Goal: Transaction & Acquisition: Purchase product/service

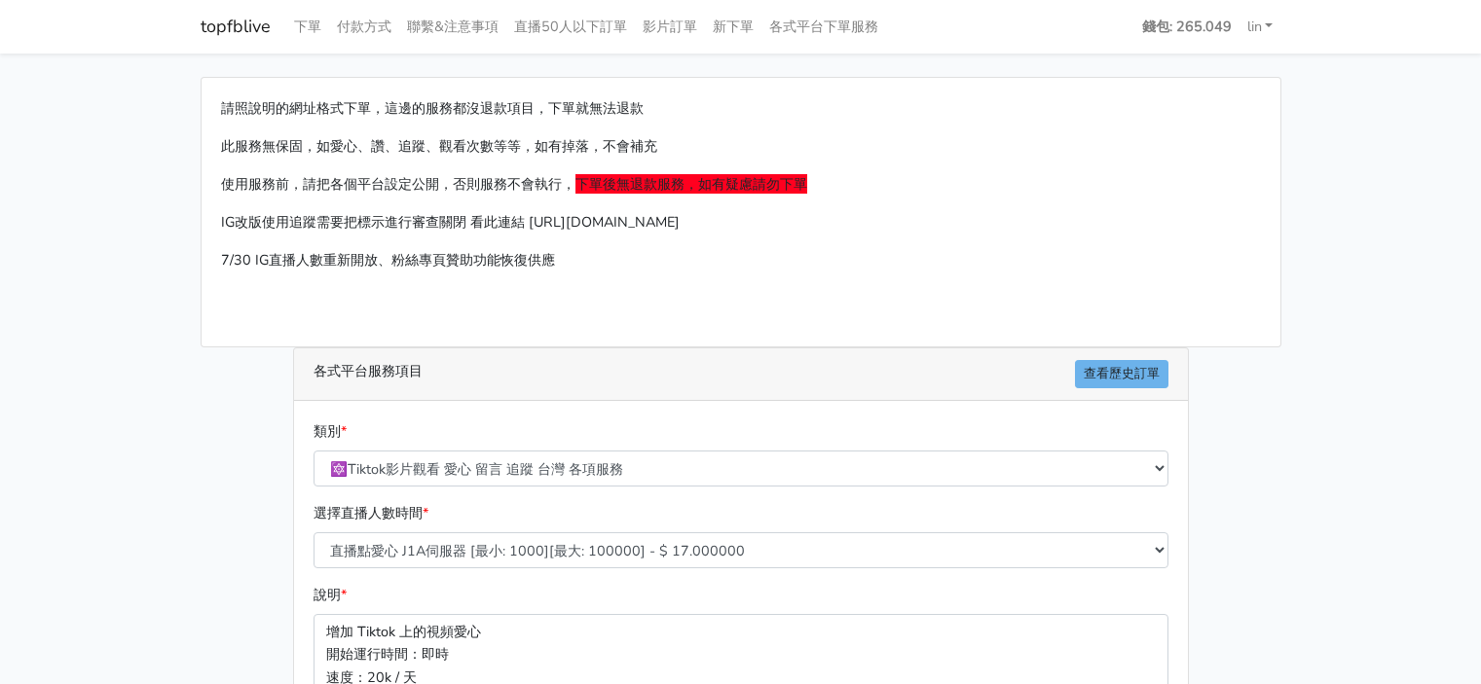
select select "🔯Tiktok影片觀看 愛心 留言 追蹤 台灣 各項服務"
click at [214, 15] on link "topfblive" at bounding box center [236, 27] width 70 height 38
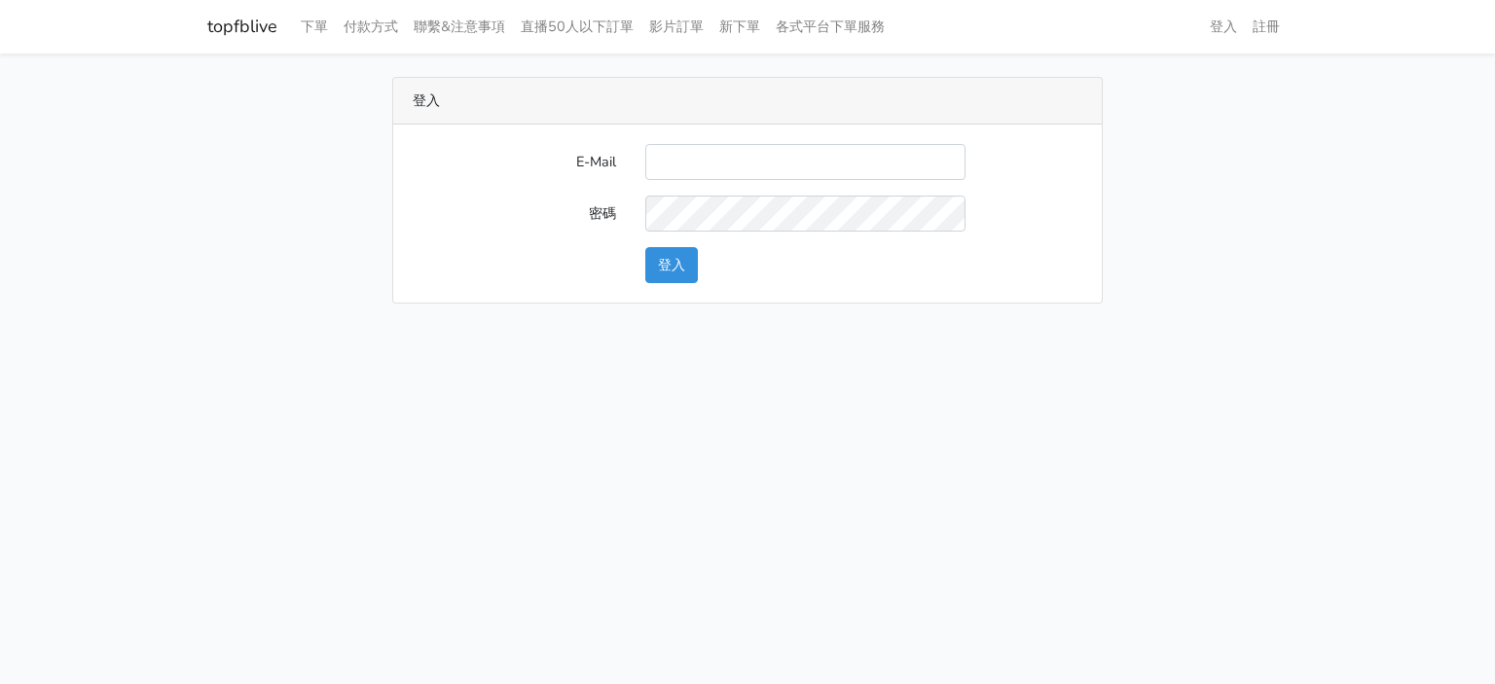
click at [722, 159] on input "E-Mail" at bounding box center [805, 162] width 320 height 36
type input "[EMAIL_ADDRESS][DOMAIN_NAME]"
drag, startPoint x: 248, startPoint y: 27, endPoint x: 281, endPoint y: 25, distance: 33.2
click at [281, 25] on nav "topfblive 下單 付款方式 聯繫&注意事項 直播50人以下訂單 影片訂單 新下單 各式平台下單服務 登入 註冊" at bounding box center [747, 27] width 1495 height 54
click at [658, 264] on button "登入" at bounding box center [671, 265] width 53 height 36
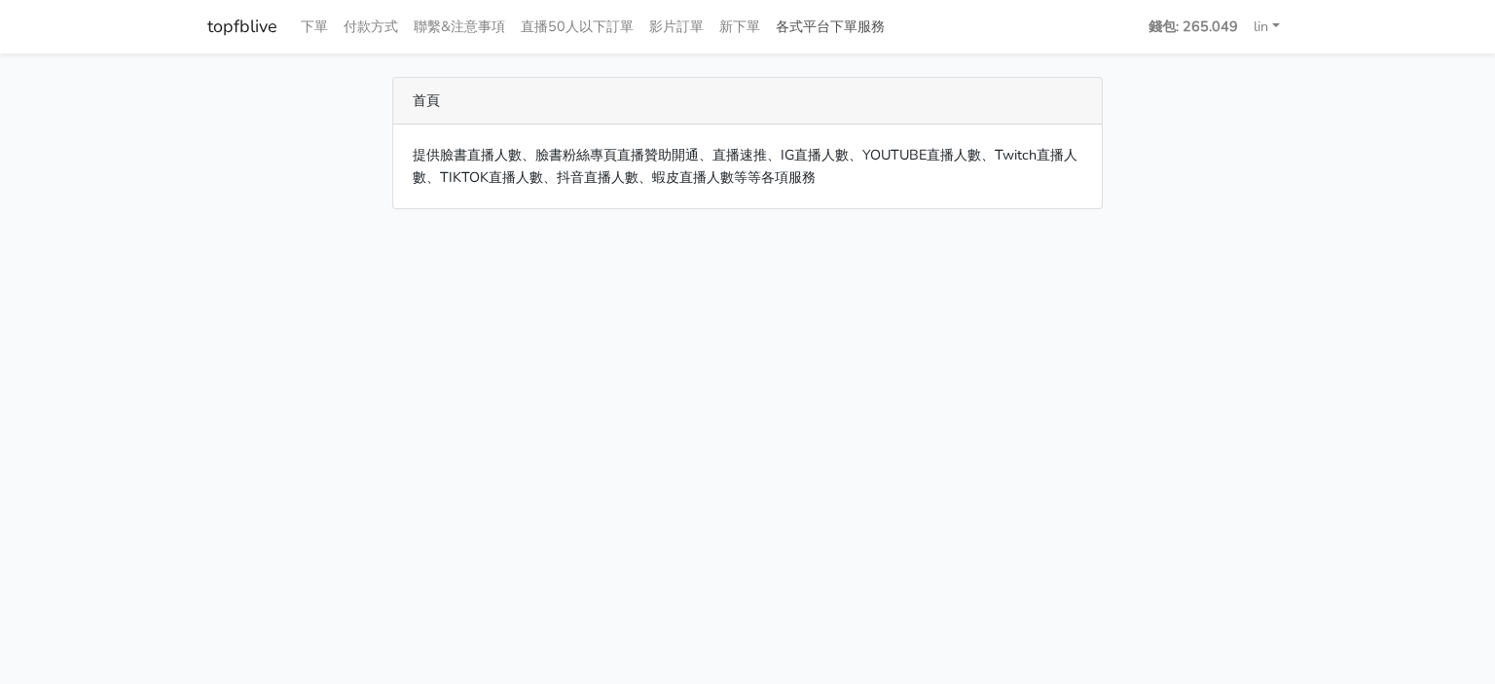
click at [788, 32] on link "各式平台下單服務" at bounding box center [830, 27] width 125 height 38
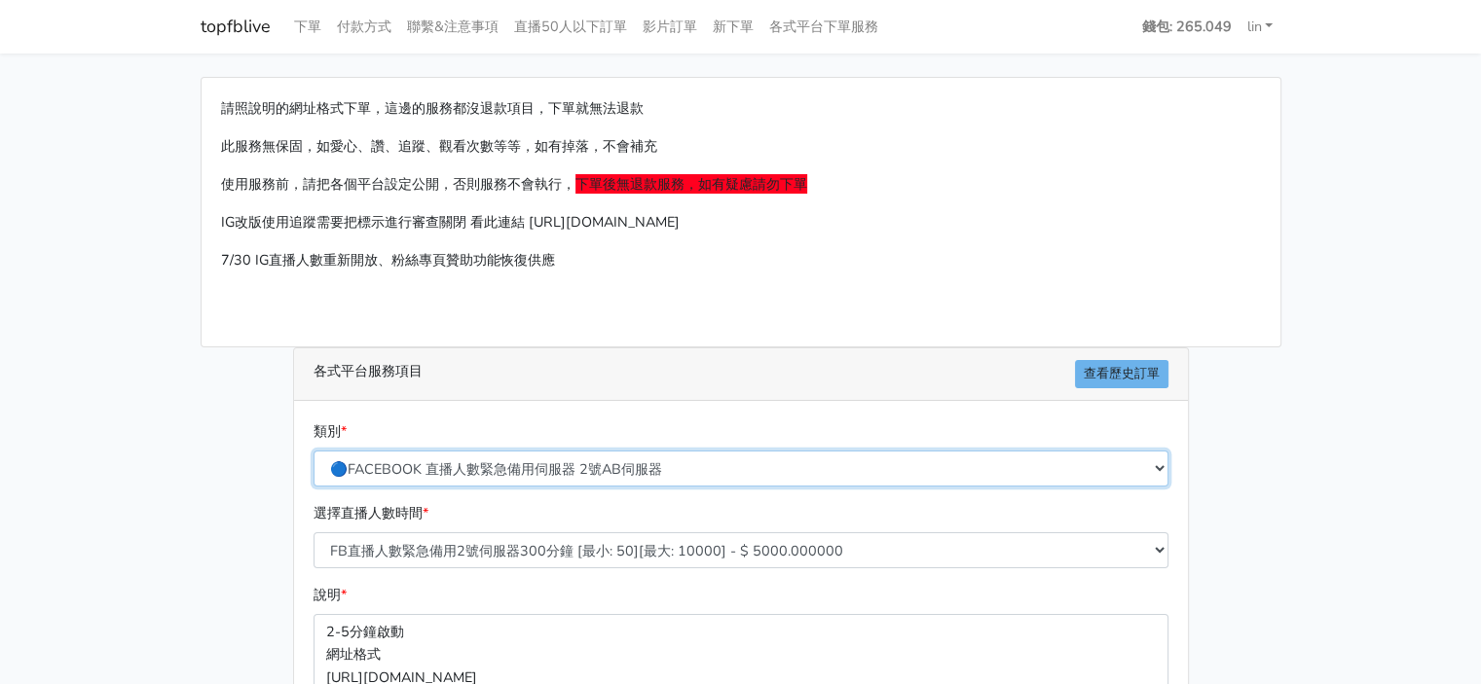
click at [645, 470] on select "🔵FACEBOOK 直播人數緊急備用伺服器 2號AB伺服器 🔵FACEBOOK 網軍專用貼文留言 安全保密 🔵FACEBOOK 直播人數緊急備用伺服器 J1 …" at bounding box center [740, 469] width 855 height 36
select select "🌕IG短影片Reel愛心"
click at [313, 451] on select "🔵FACEBOOK 直播人數緊急備用伺服器 2號AB伺服器 🔵FACEBOOK 網軍專用貼文留言 安全保密 🔵FACEBOOK 直播人數緊急備用伺服器 J1 …" at bounding box center [740, 469] width 855 height 36
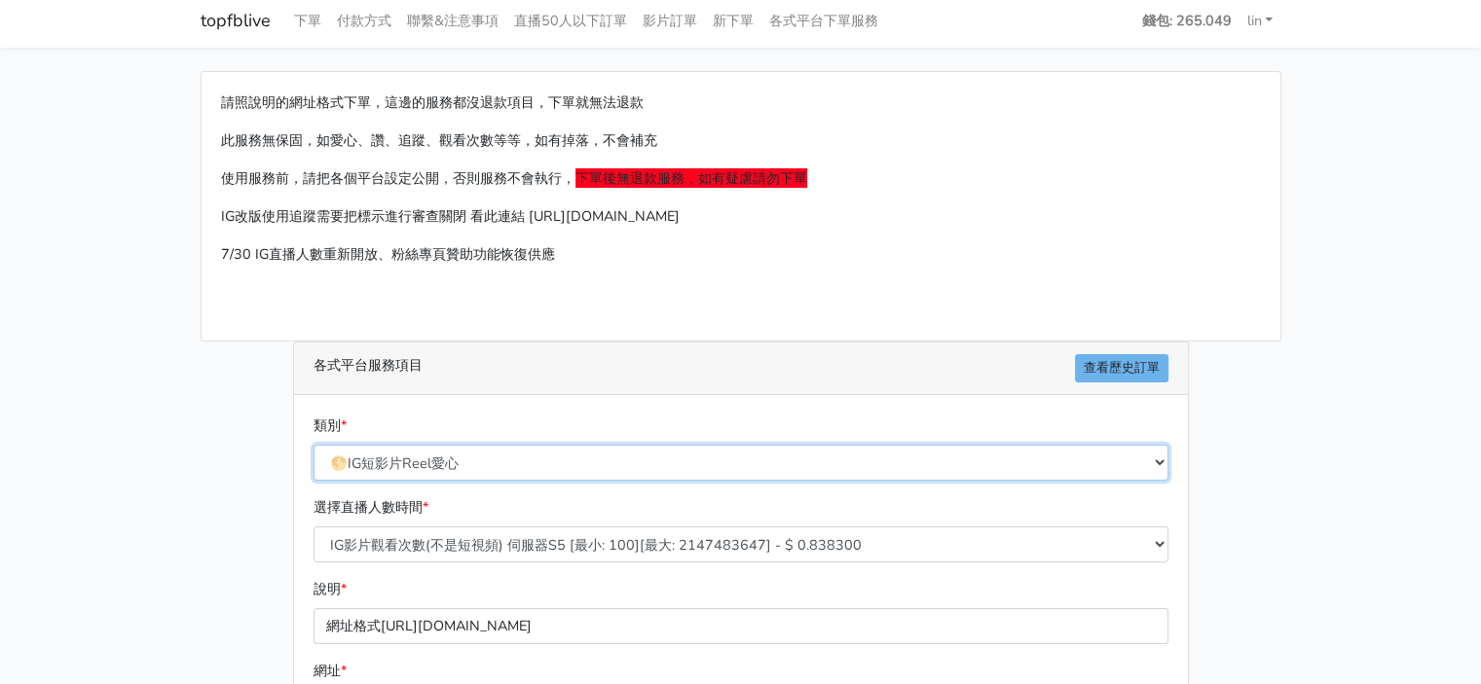
scroll to position [97, 0]
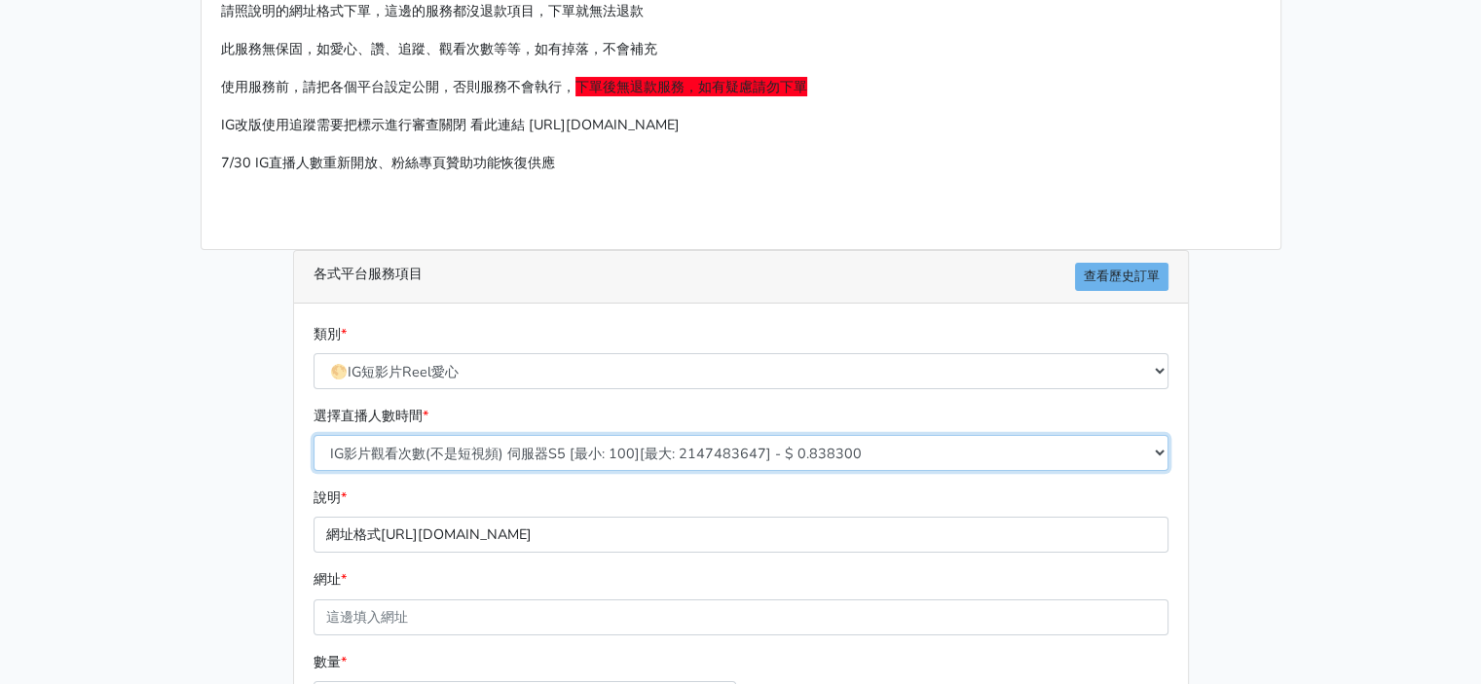
click at [676, 455] on select "IG影片觀看次數(不是短視頻) 伺服器S5 [最小: 100][最大: 2147483647] - $ 0.838300 IG影片觀看次數(不是短視頻) 伺服…" at bounding box center [740, 453] width 855 height 36
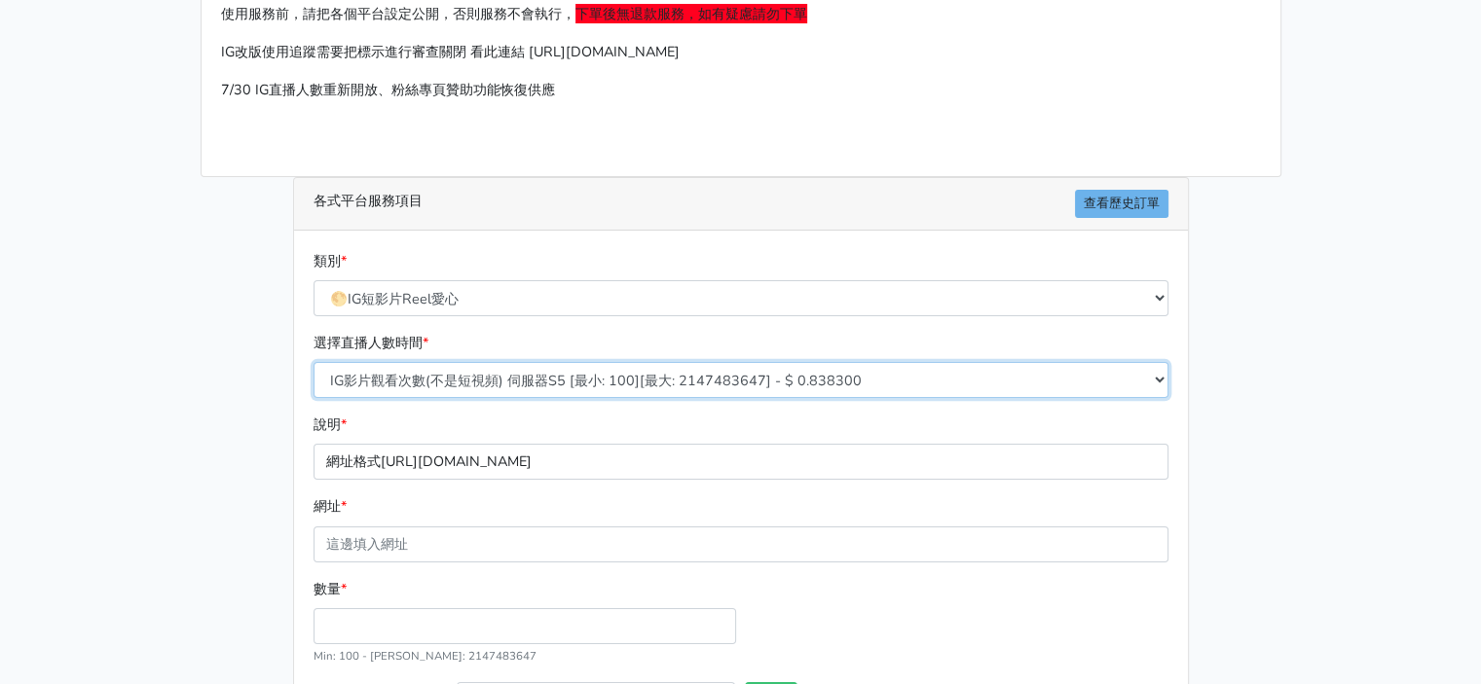
scroll to position [292, 0]
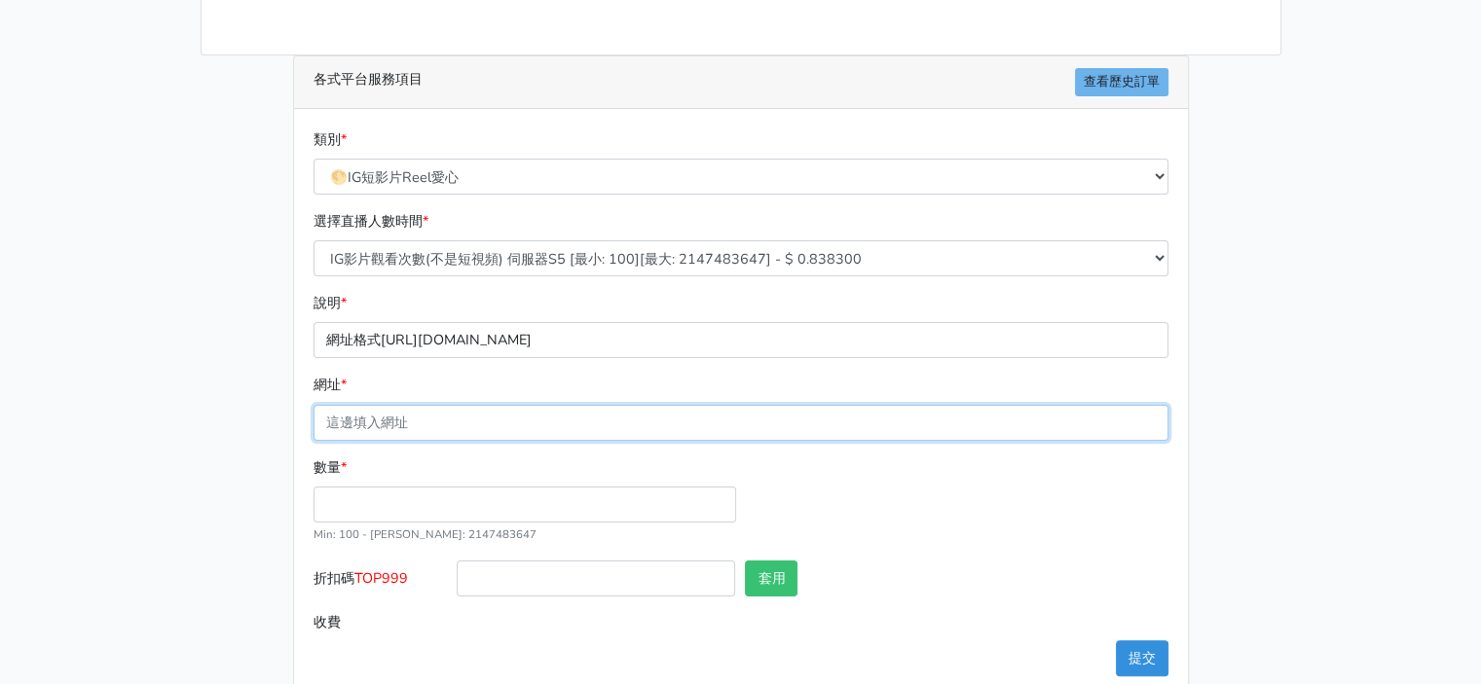
click at [623, 412] on input "網址 *" at bounding box center [740, 423] width 855 height 36
paste input "[URL][DOMAIN_NAME]"
type input "[URL][DOMAIN_NAME]"
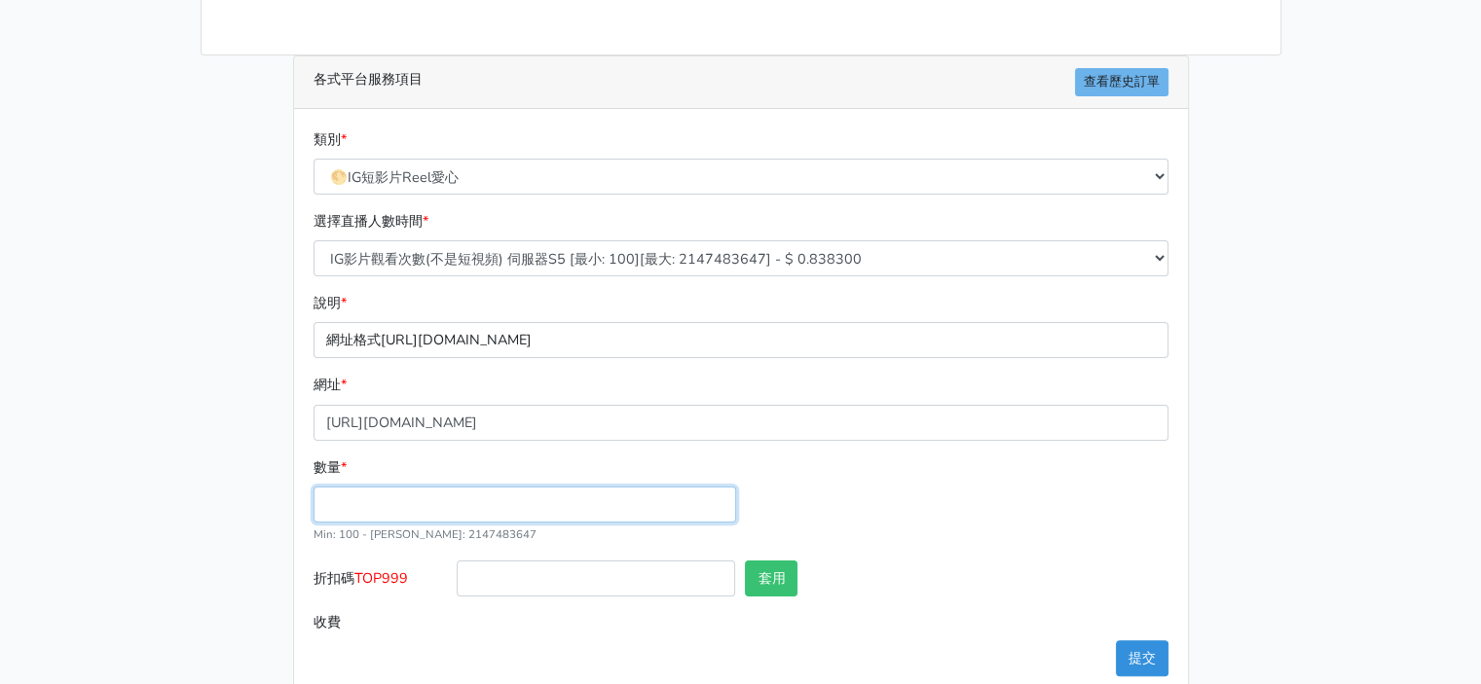
click at [534, 507] on input "數量 *" at bounding box center [524, 505] width 423 height 36
type input "10000"
type input "0.000"
click at [1018, 462] on div "數量 * 10000 Min: 100 - Max: 2147483647" at bounding box center [741, 509] width 865 height 104
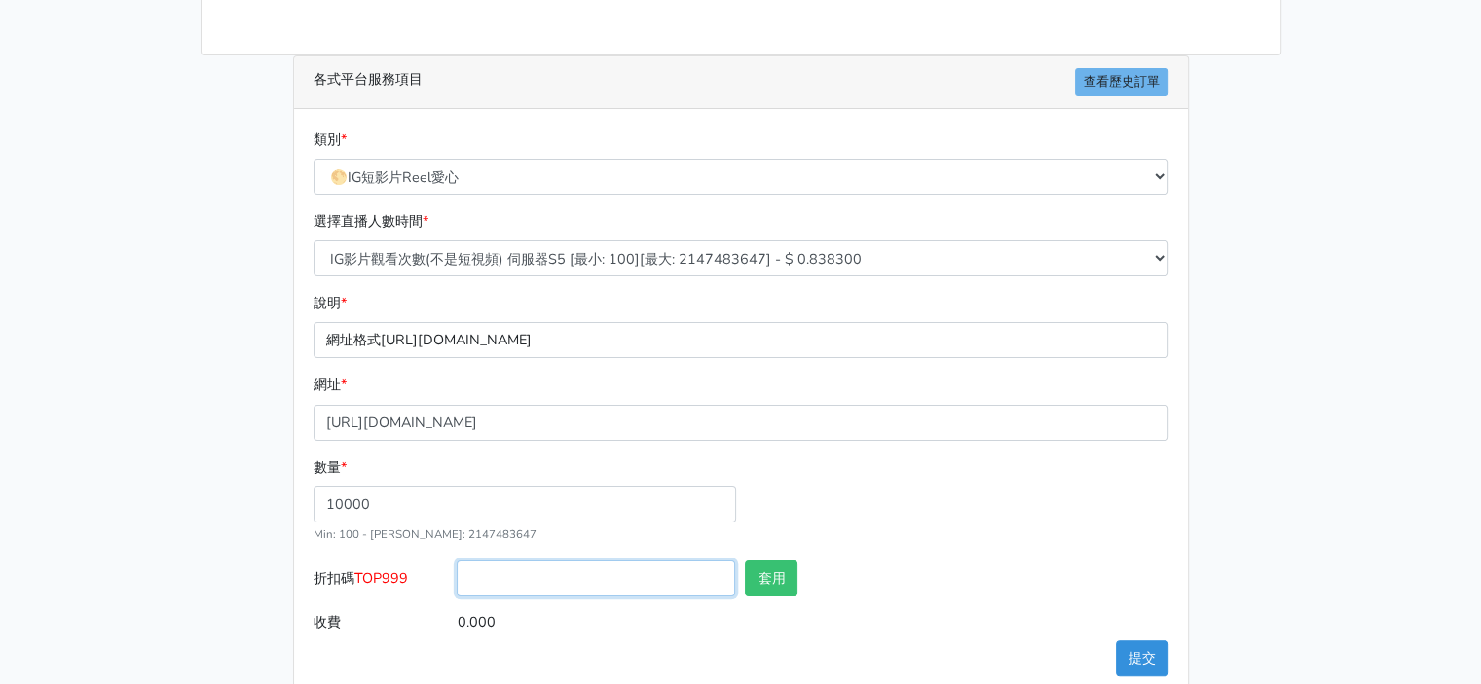
click at [669, 575] on input "折扣碼 TOP999" at bounding box center [596, 579] width 278 height 36
type input "TOP999"
click at [767, 568] on button "套用" at bounding box center [771, 579] width 53 height 36
type input "套用失敗"
click at [971, 543] on div "數量 * 10000 Min: 100 - Max: 2147483647" at bounding box center [741, 509] width 865 height 104
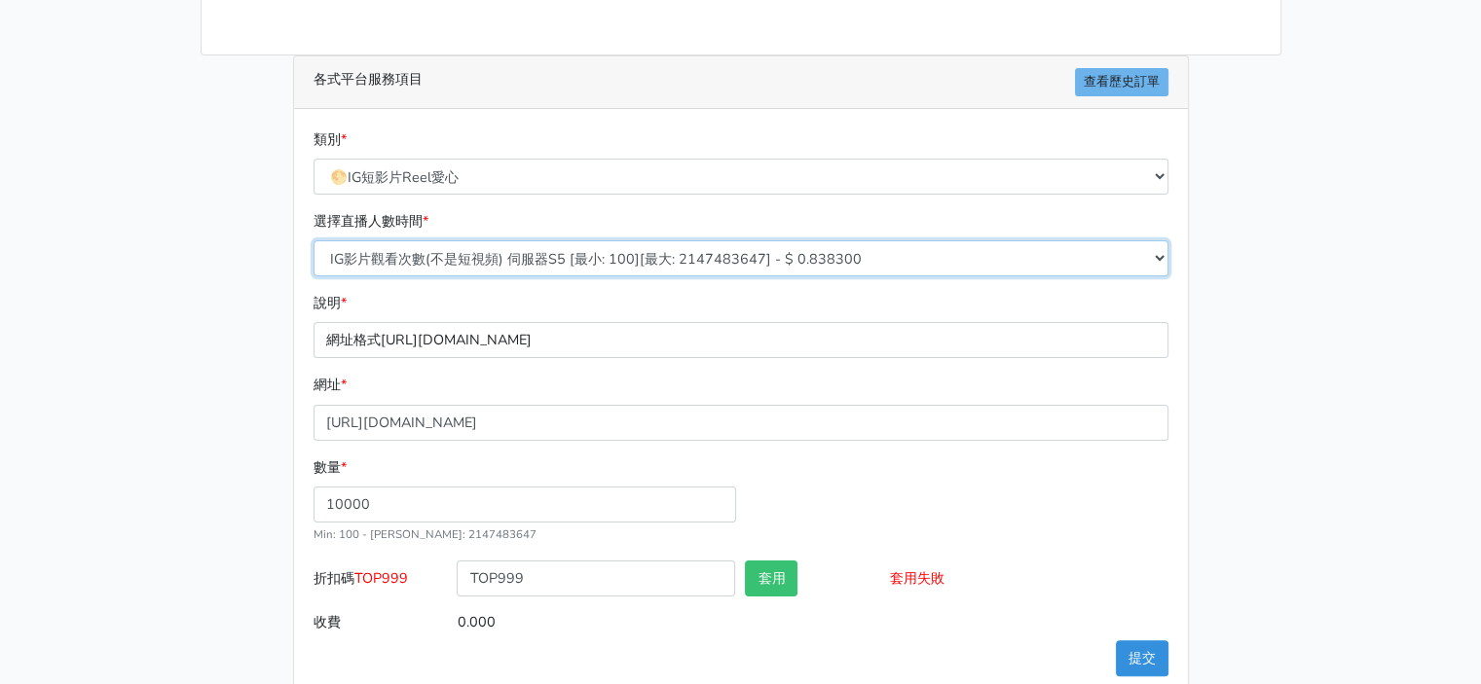
click at [902, 259] on select "IG影片觀看次數(不是短視頻) 伺服器S5 [最小: 100][最大: 2147483647] - $ 0.838300 IG影片觀看次數(不是短視頻) 伺服…" at bounding box center [740, 258] width 855 height 36
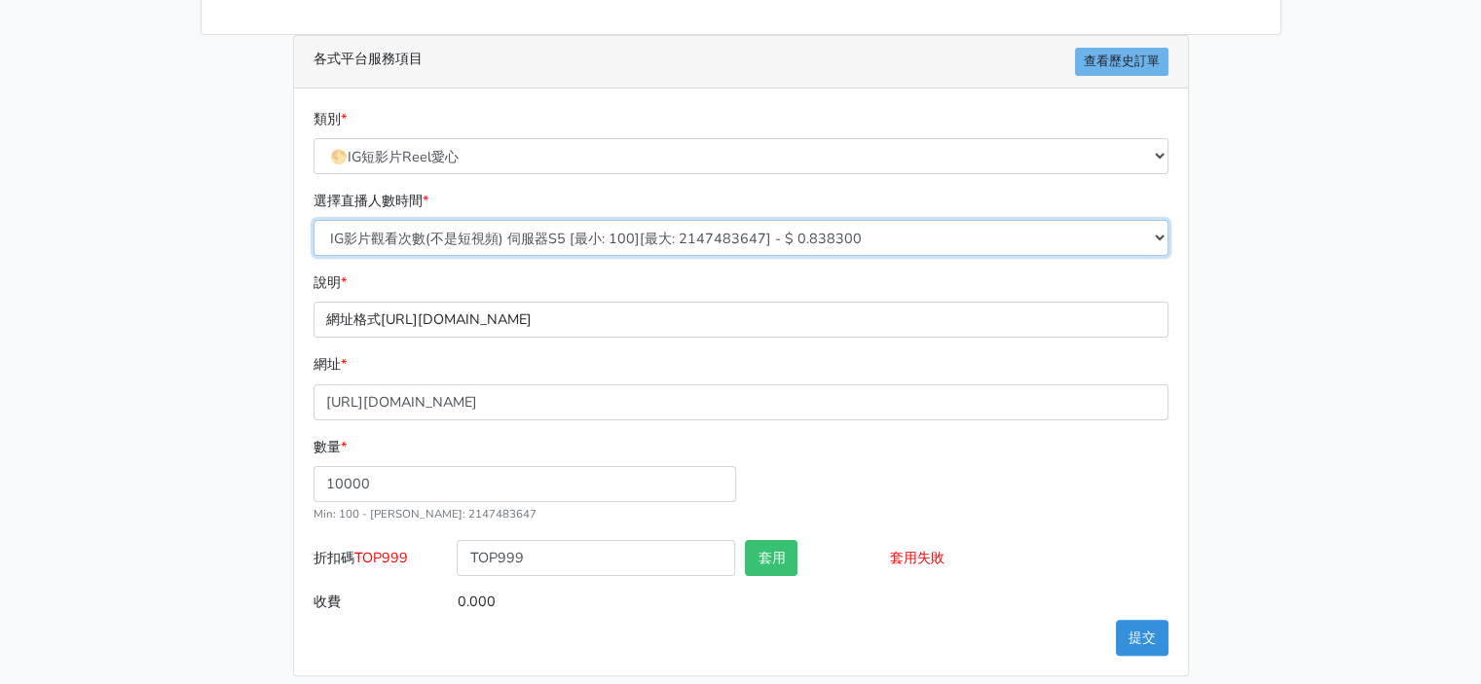
scroll to position [324, 0]
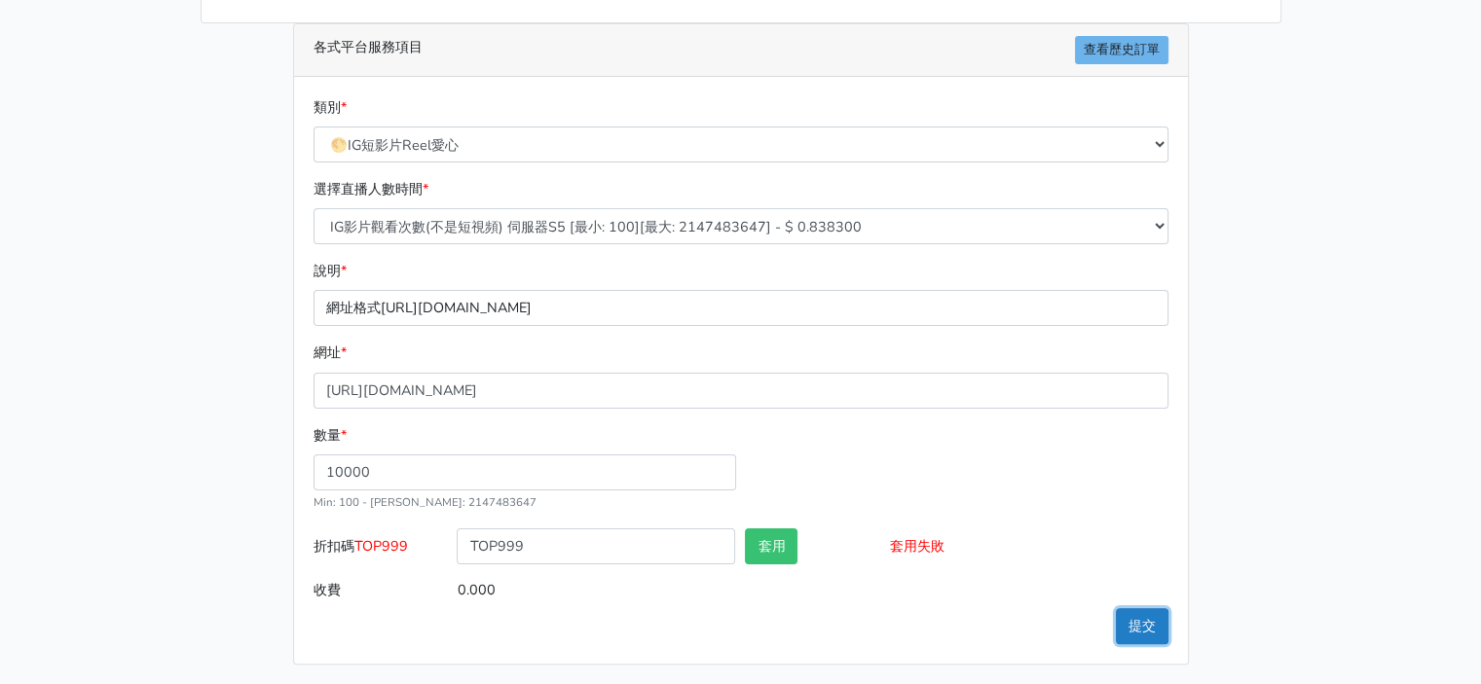
click at [1137, 618] on button "提交" at bounding box center [1142, 626] width 53 height 36
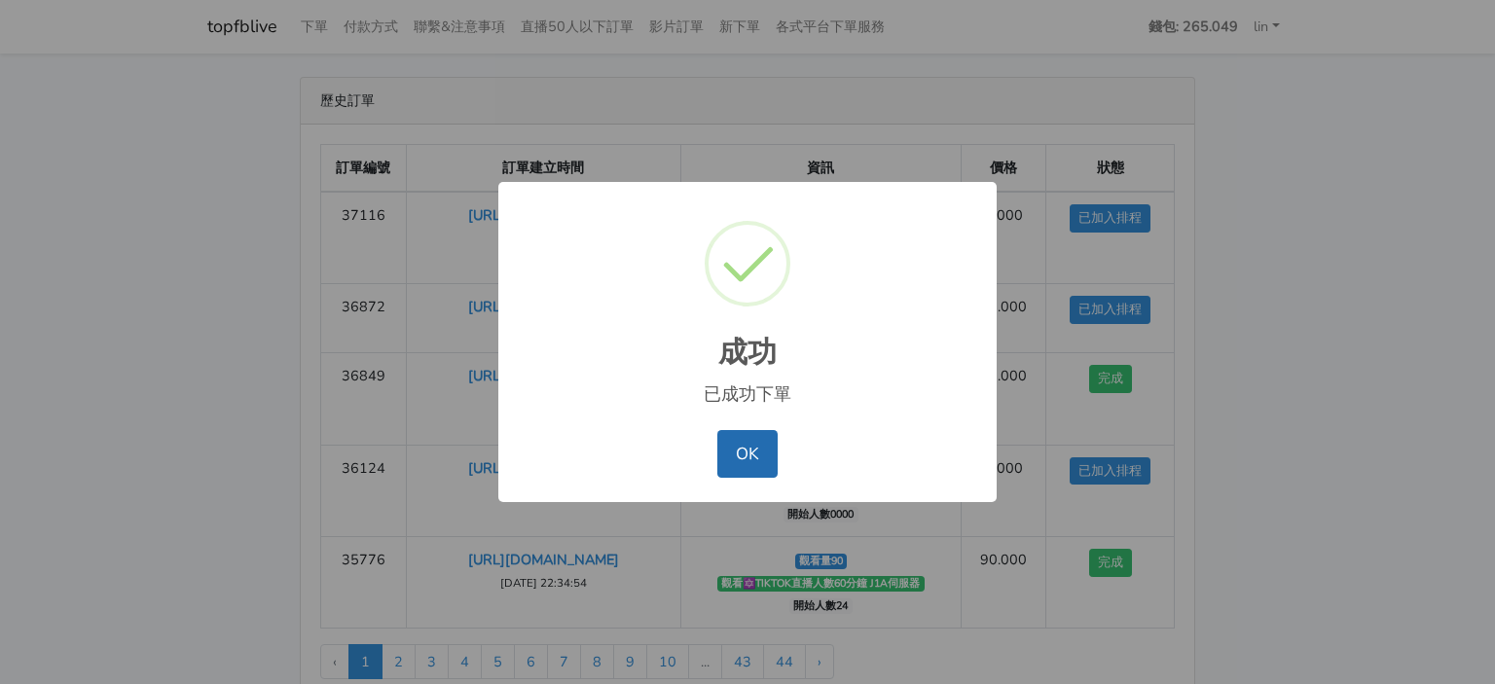
click at [739, 444] on button "OK" at bounding box center [747, 453] width 59 height 47
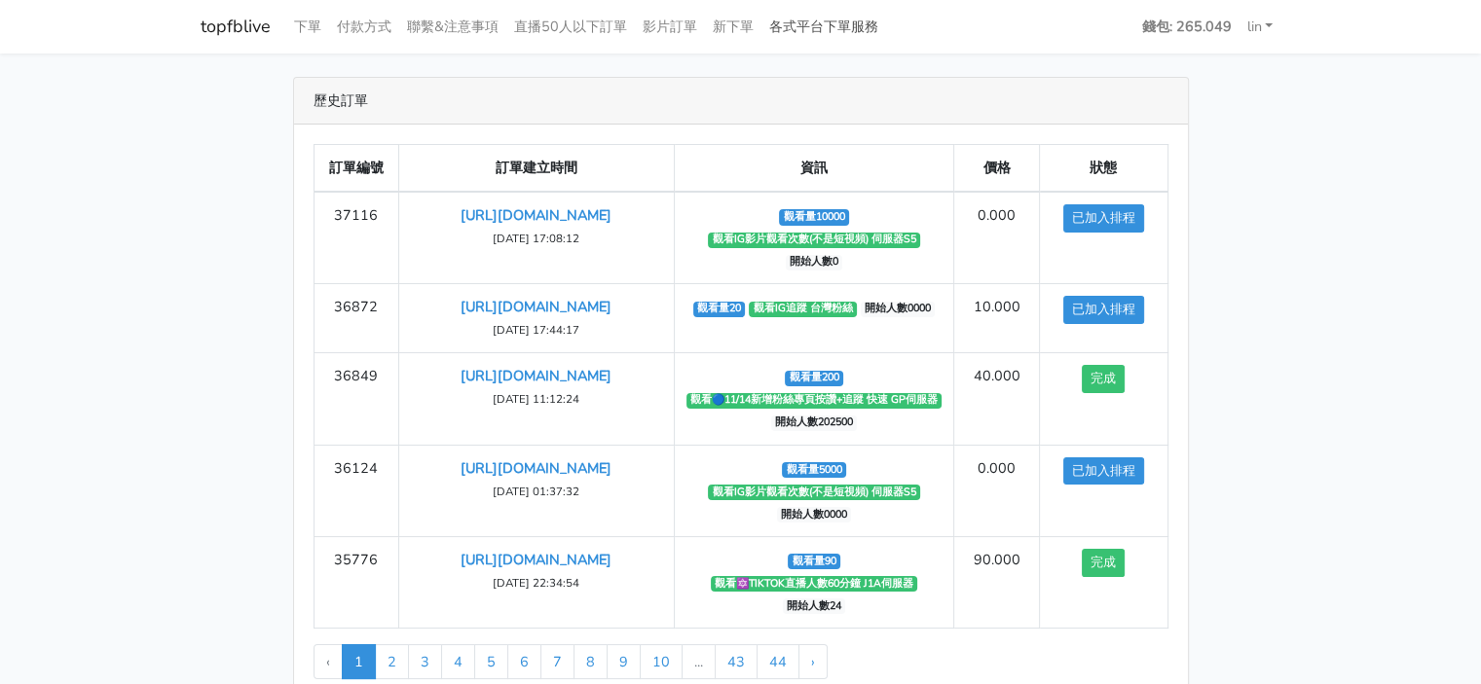
click at [880, 24] on link "各式平台下單服務" at bounding box center [823, 27] width 125 height 38
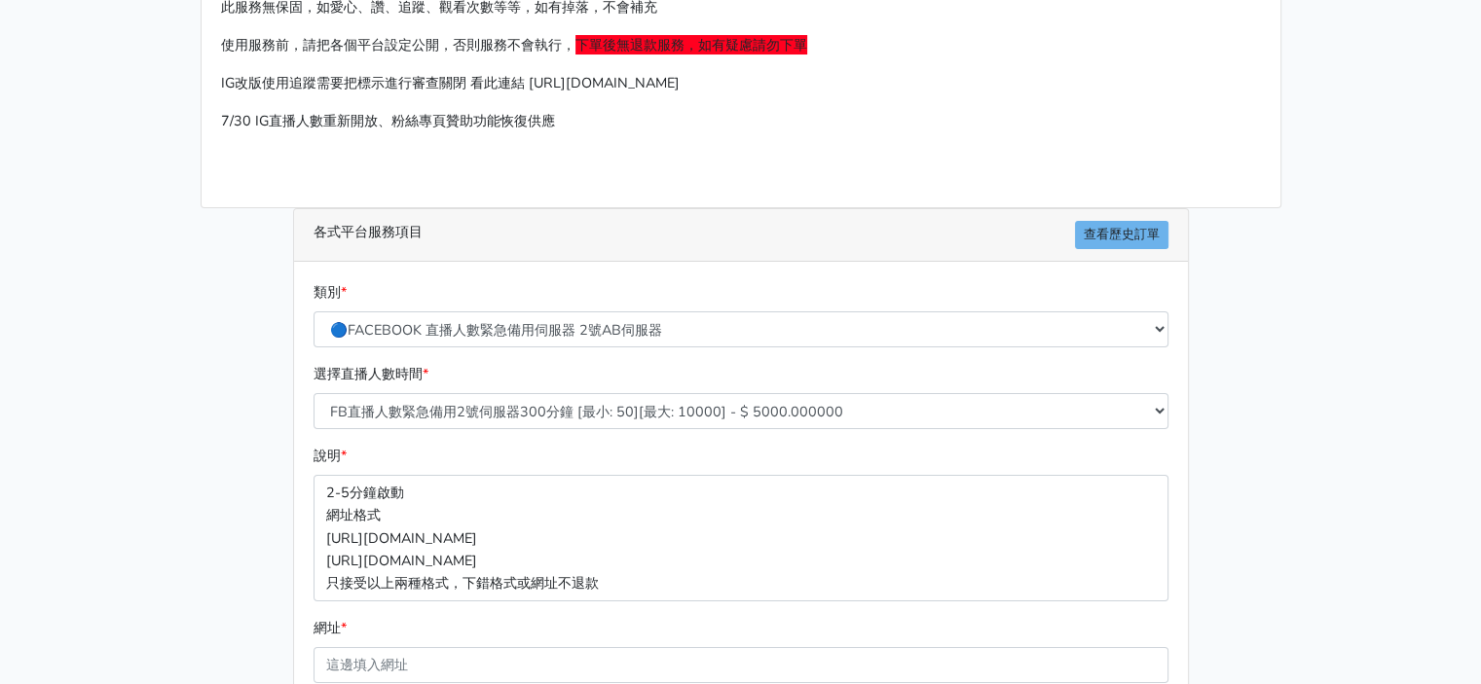
scroll to position [292, 0]
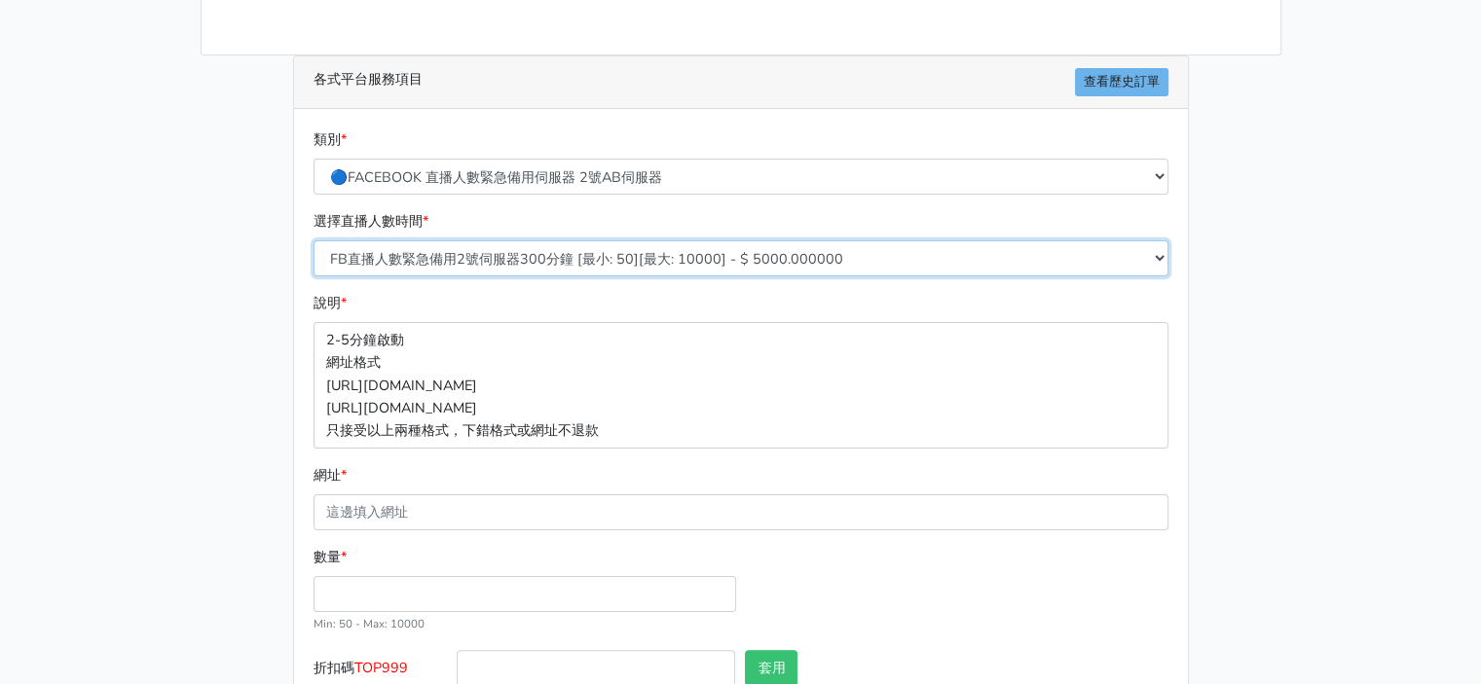
click at [681, 249] on select "FB直播人數緊急備用2號伺服器300分鐘 [最小: 50][最大: 10000] - $ 5000.000000 FB直播人數緊急備用2號伺服器60分鐘 [最…" at bounding box center [740, 258] width 855 height 36
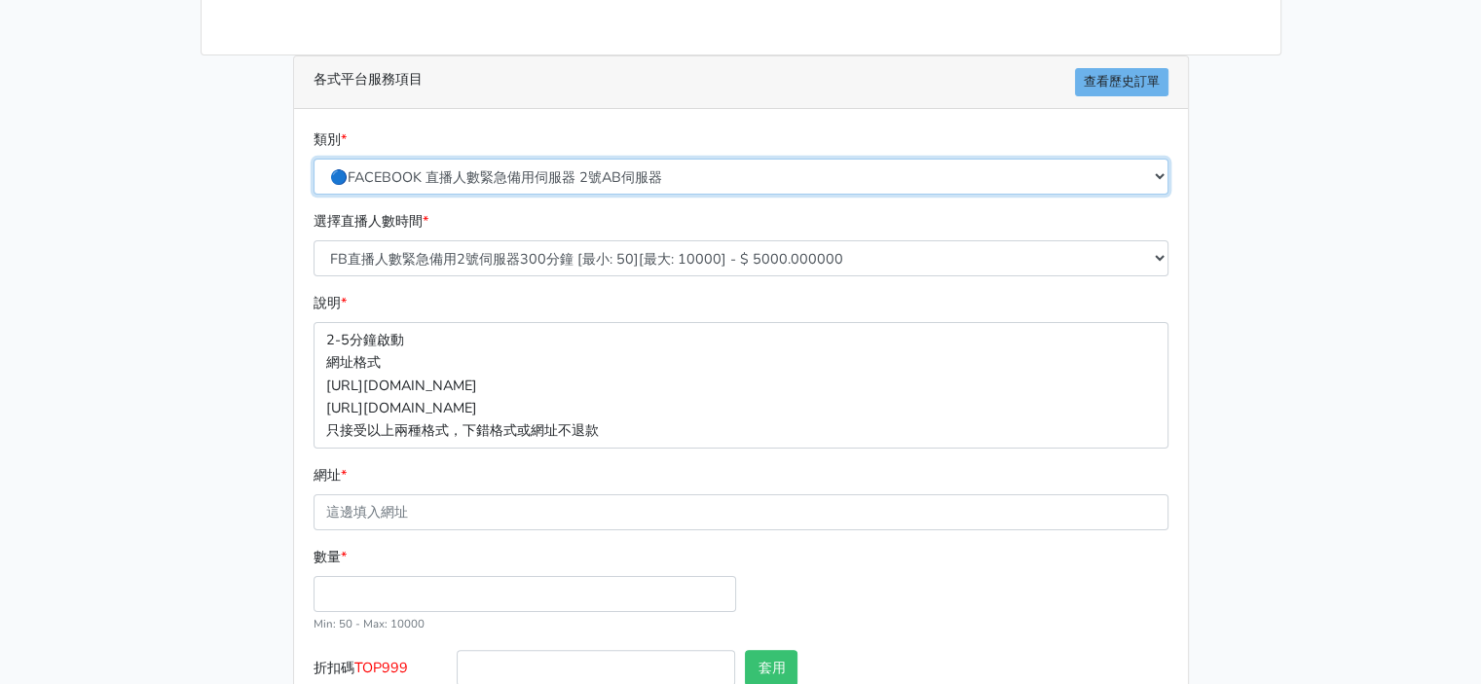
click at [678, 166] on select "🔵FACEBOOK 直播人數緊急備用伺服器 2號AB伺服器 🔵FACEBOOK 網軍專用貼文留言 安全保密 🔵FACEBOOK 直播人數緊急備用伺服器 J1 …" at bounding box center [740, 177] width 855 height 36
select select "🌕IG短影片Reel愛心"
click at [313, 159] on select "🔵FACEBOOK 直播人數緊急備用伺服器 2號AB伺服器 🔵FACEBOOK 網軍專用貼文留言 安全保密 🔵FACEBOOK 直播人數緊急備用伺服器 J1 …" at bounding box center [740, 177] width 855 height 36
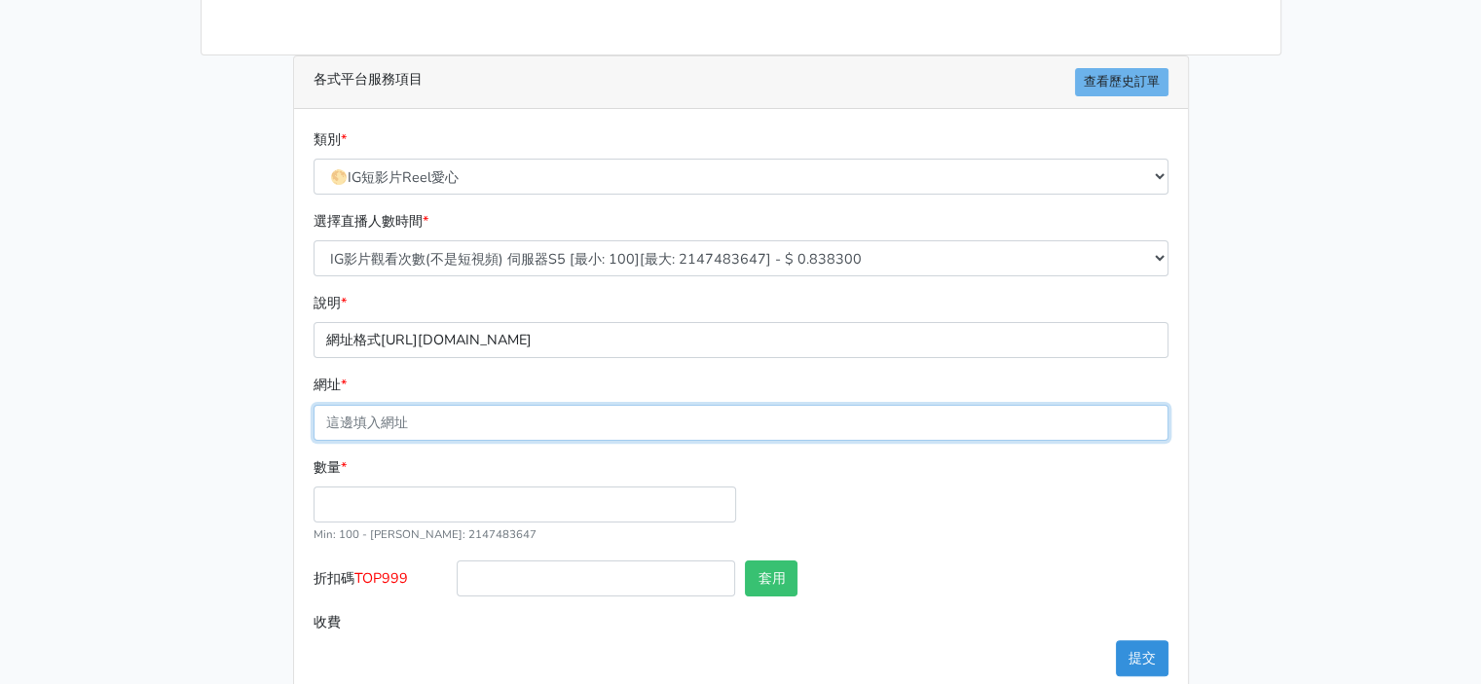
click at [621, 405] on input "網址 *" at bounding box center [740, 423] width 855 height 36
paste input "[URL][DOMAIN_NAME]"
type input "[URL][DOMAIN_NAME]"
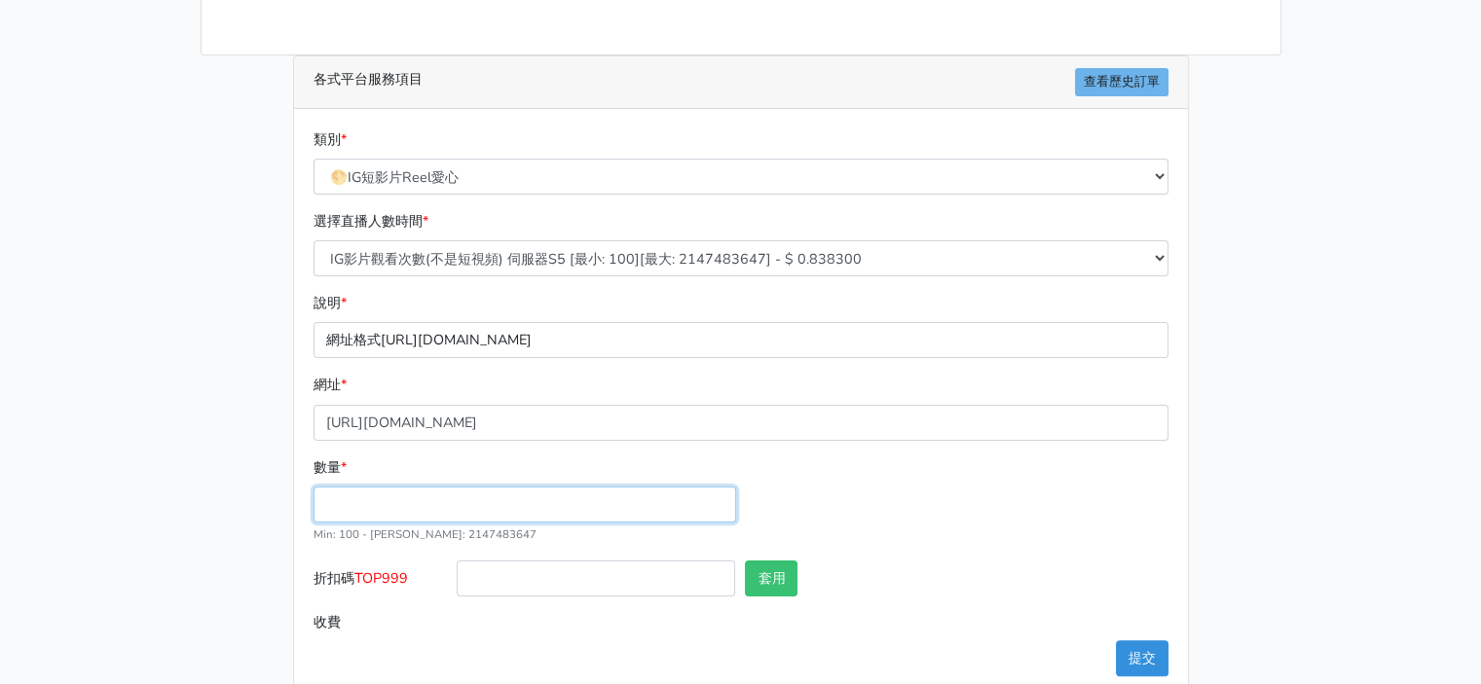
click at [538, 501] on input "數量 *" at bounding box center [524, 505] width 423 height 36
click at [607, 292] on div "說明 * 網址格式https://www.instagram.com/p/CiydH1vvtAT/" at bounding box center [741, 325] width 865 height 66
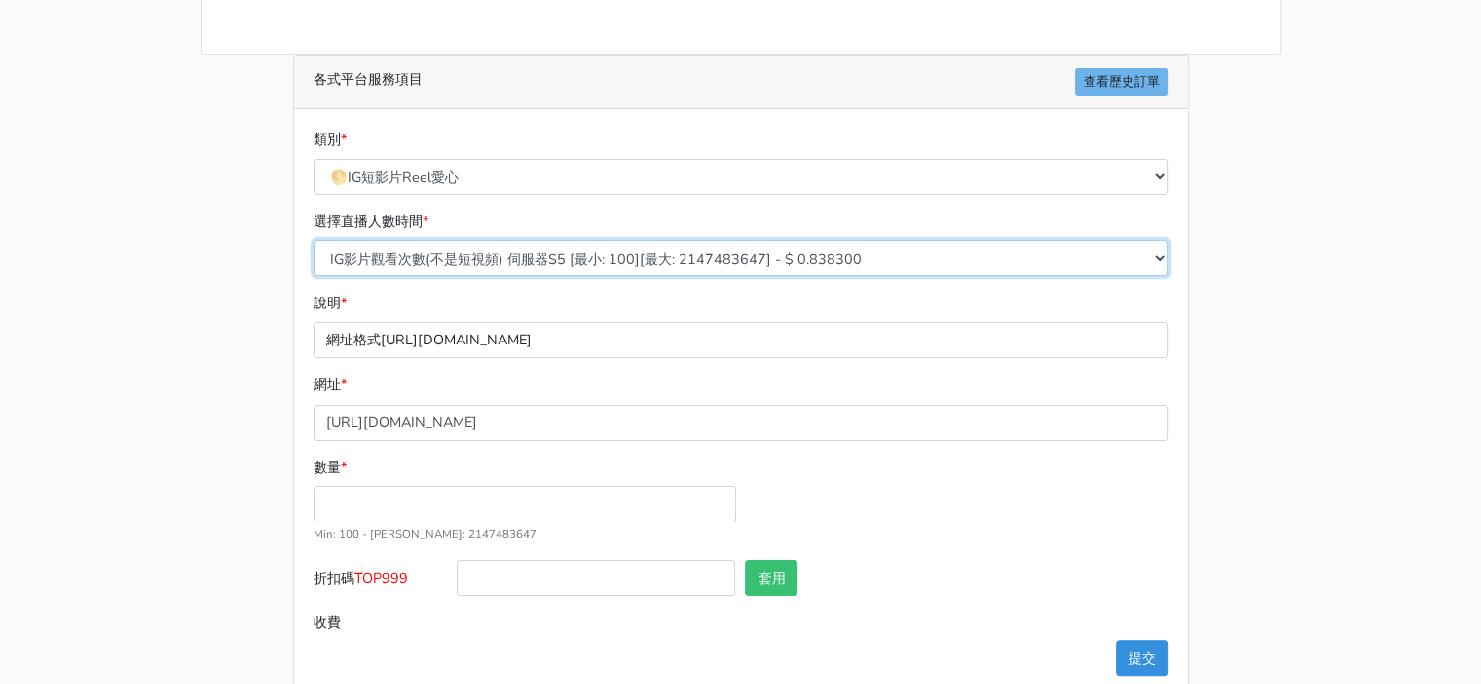
click at [614, 266] on select "IG影片觀看次數(不是短視頻) 伺服器S5 [最小: 100][最大: 2147483647] - $ 0.838300 IG影片觀看次數(不是短視頻) 伺服…" at bounding box center [740, 258] width 855 height 36
select select "257"
click at [313, 240] on select "IG影片觀看次數(不是短視頻) 伺服器S5 [最小: 100][最大: 2147483647] - $ 0.838300 IG影片觀看次數(不是短視頻) 伺服…" at bounding box center [740, 258] width 855 height 36
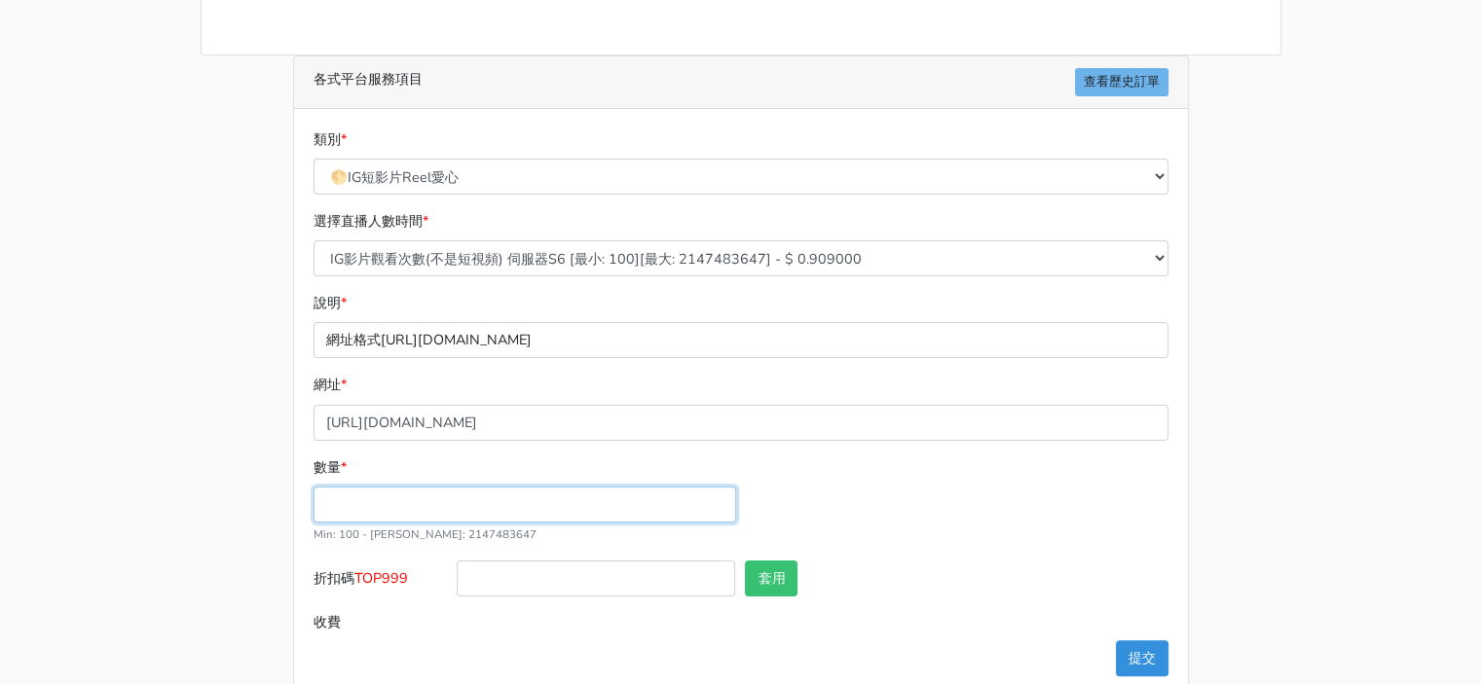
click at [505, 504] on input "數量 *" at bounding box center [524, 505] width 423 height 36
type input "10000"
type input "0.000"
click at [993, 561] on input "text" at bounding box center [1028, 579] width 278 height 36
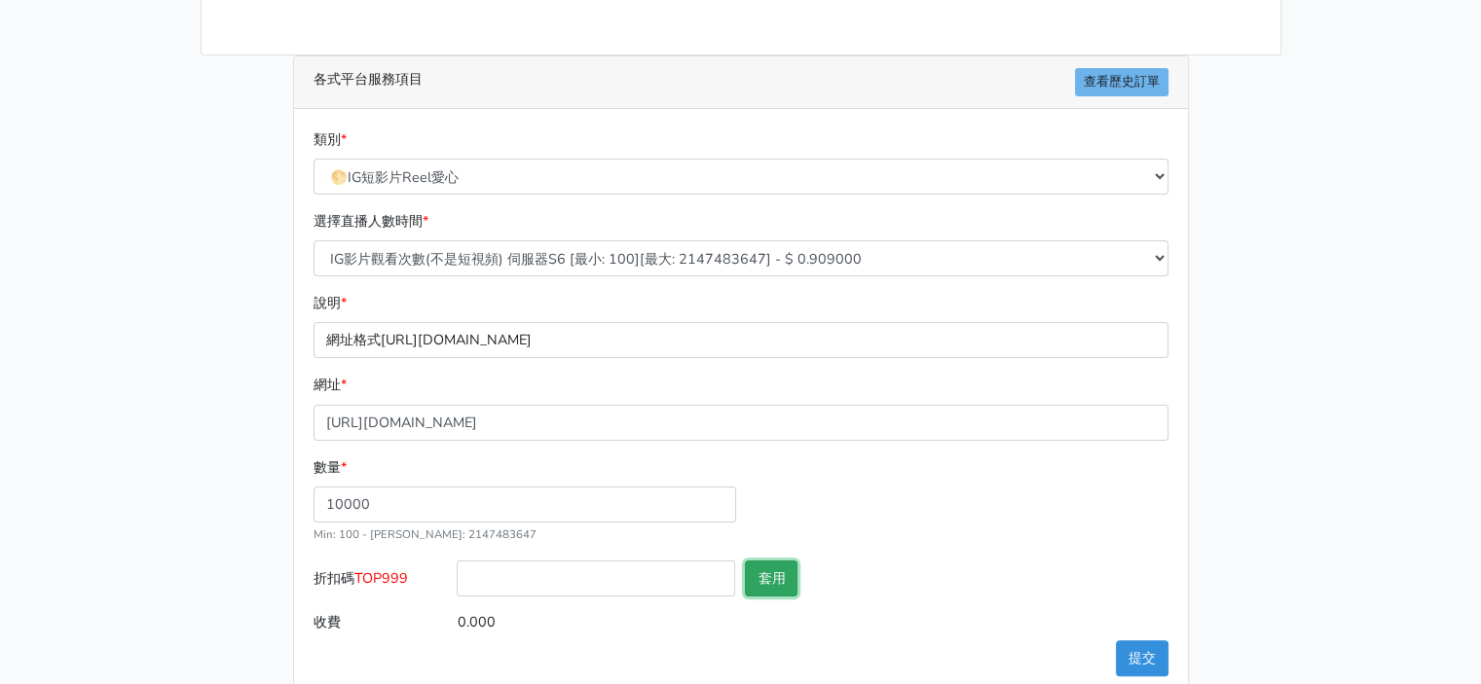
click at [785, 588] on button "套用" at bounding box center [771, 579] width 53 height 36
click at [1295, 564] on main "請照說明的網址格式下單，這邊的服務都沒退款項目，下單就無法退款 此服務無保固，如愛心、讚、追蹤、觀看次數等等，如有掉落，不會補充 使用服務前，請把各個平台設定…" at bounding box center [740, 240] width 1481 height 959
click at [1141, 647] on button "提交" at bounding box center [1142, 659] width 53 height 36
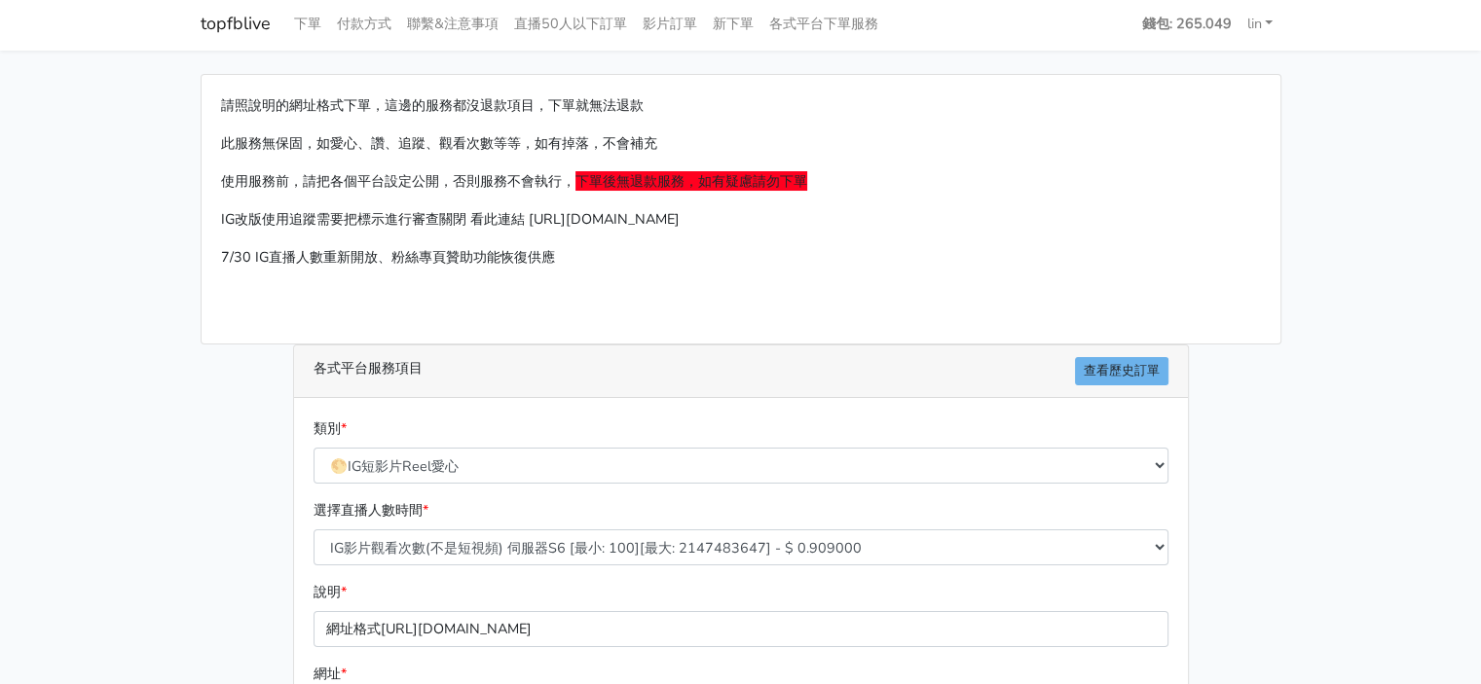
scroll to position [0, 0]
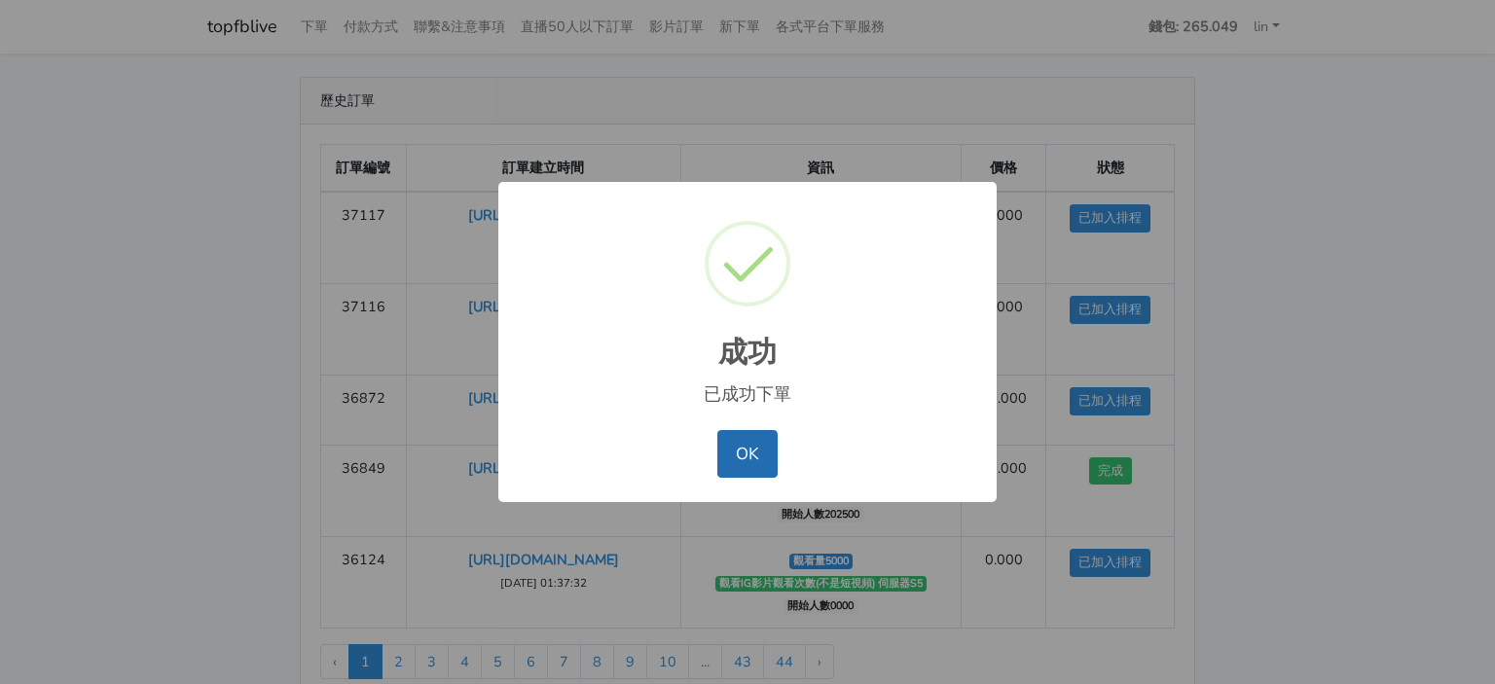
click at [737, 443] on button "OK" at bounding box center [747, 453] width 59 height 47
